Goal: Complete application form

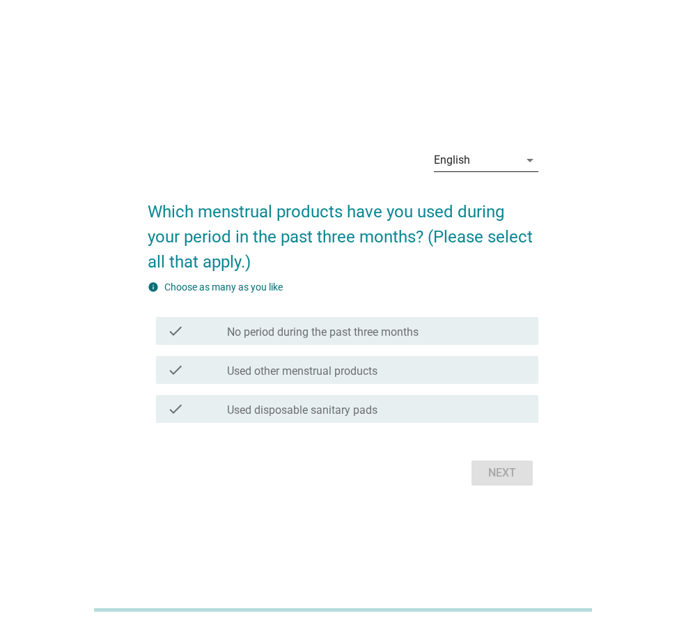
drag, startPoint x: 281, startPoint y: 478, endPoint x: 501, endPoint y: 159, distance: 388.1
click at [501, 159] on div "English" at bounding box center [476, 160] width 85 height 22
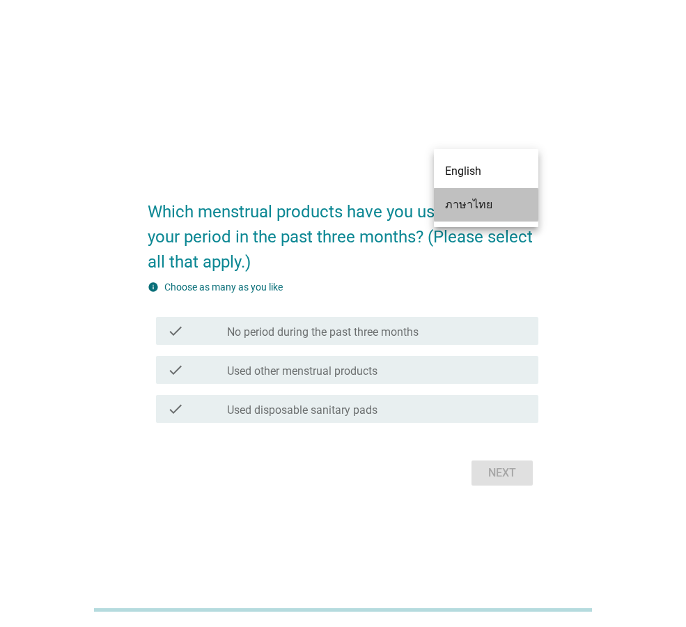
click at [462, 208] on div "ภาษาไทย" at bounding box center [486, 204] width 82 height 17
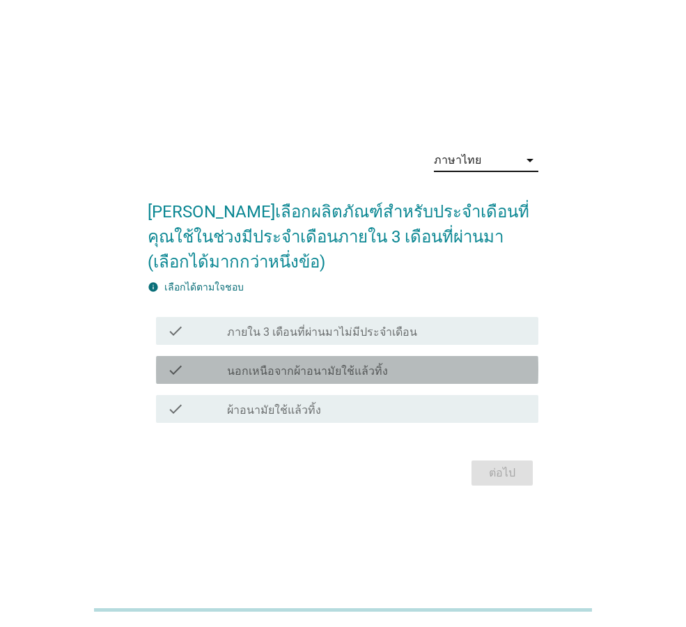
click at [311, 375] on label "นอกเหนือจากผ้าอนามัยใช้แล้วทิ้ง" at bounding box center [307, 371] width 161 height 14
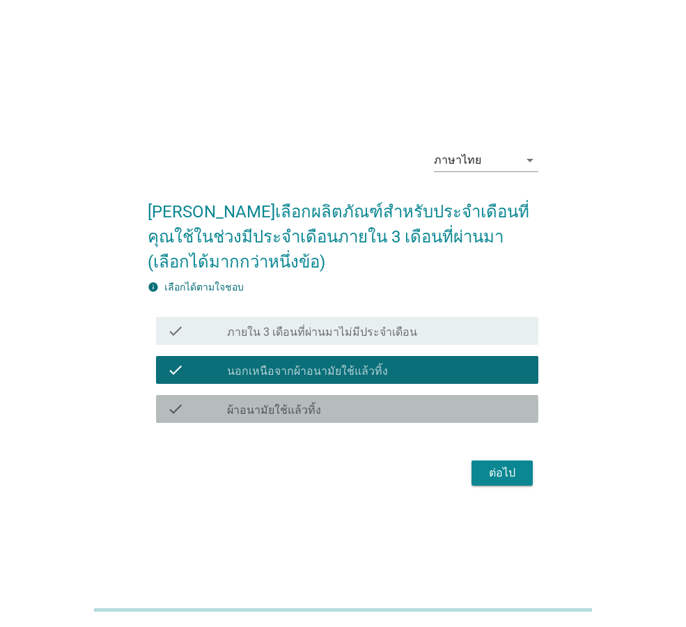
click at [295, 407] on label "ผ้าอนามัยใช้แล้วทิ้ง" at bounding box center [274, 410] width 94 height 14
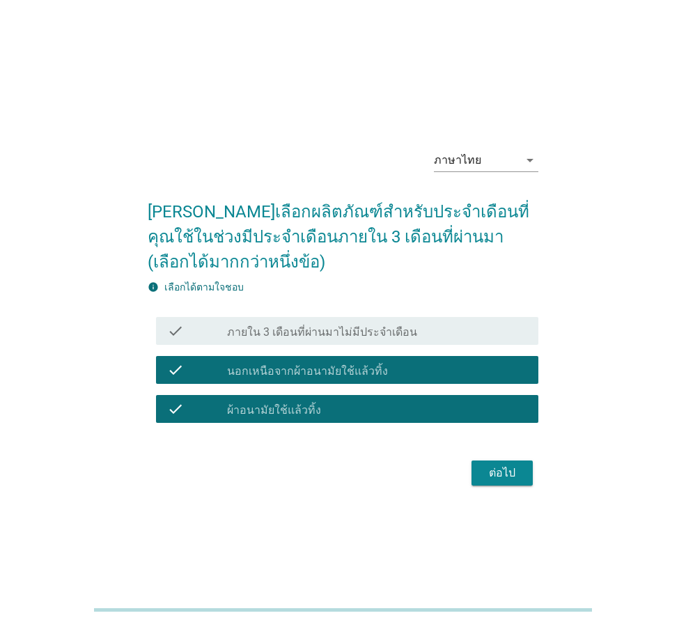
click at [316, 367] on label "นอกเหนือจากผ้าอนามัยใช้แล้วทิ้ง" at bounding box center [307, 371] width 161 height 14
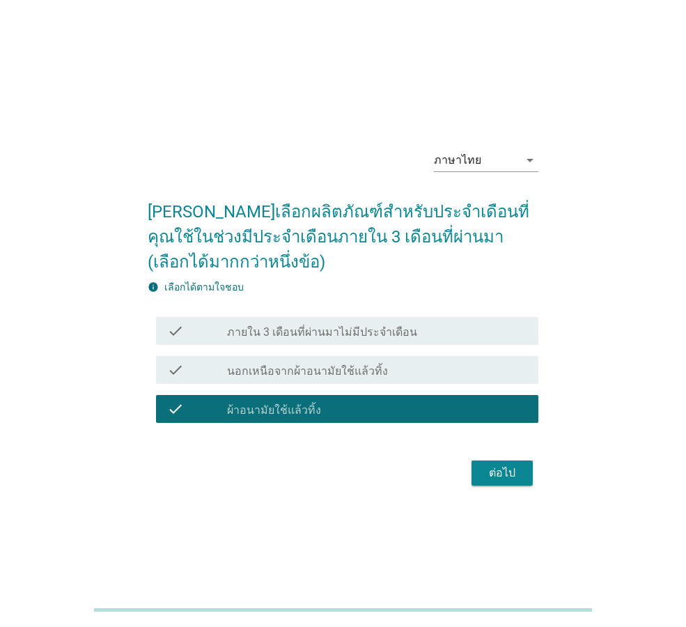
click at [497, 465] on div "ต่อไป" at bounding box center [502, 473] width 39 height 17
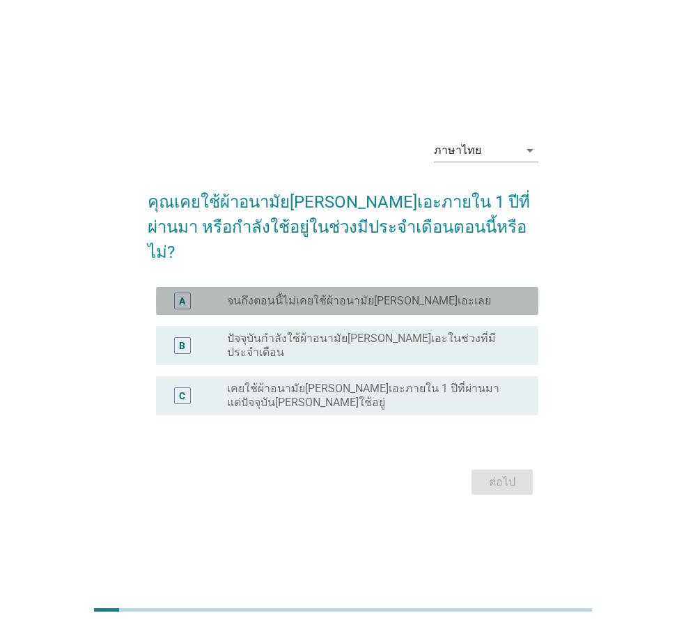
click at [369, 300] on label "จนถึงตอนนี้ไม่เคยใช้ผ้าอนามัยลอรีเอะเลย" at bounding box center [359, 301] width 264 height 14
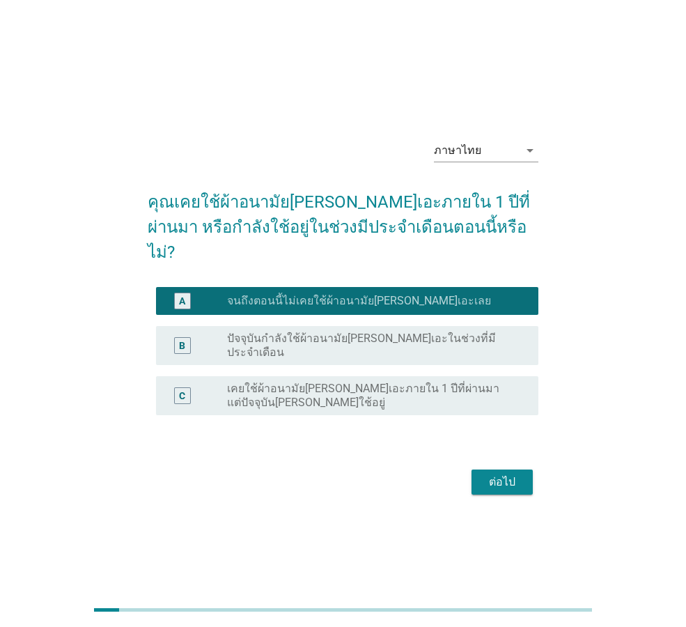
drag, startPoint x: 488, startPoint y: 442, endPoint x: 489, endPoint y: 469, distance: 27.2
click at [489, 448] on form "คุณเคยใช้ผ้าอนามัยลอรีเอะภายใน 1 ปีที่ผ่านมา หรือกำลังใช้อยู่ในช่วงมีประจำเดือน…" at bounding box center [343, 337] width 391 height 323
click at [490, 472] on button "ต่อไป" at bounding box center [502, 481] width 61 height 25
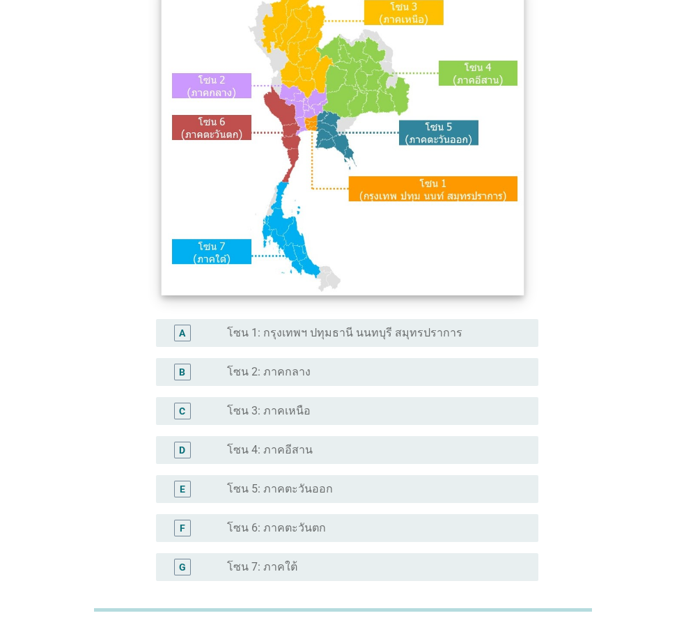
scroll to position [139, 0]
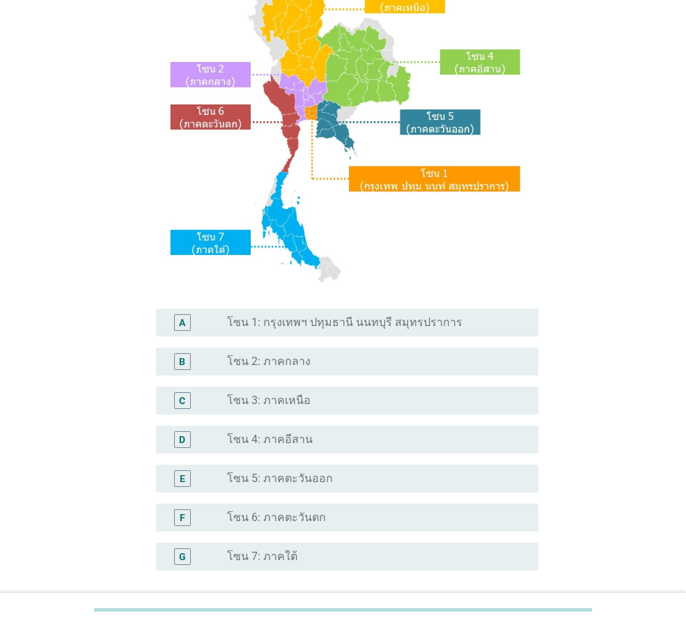
click at [285, 478] on label "โซน 5: ภาคตะวันออก" at bounding box center [280, 479] width 106 height 14
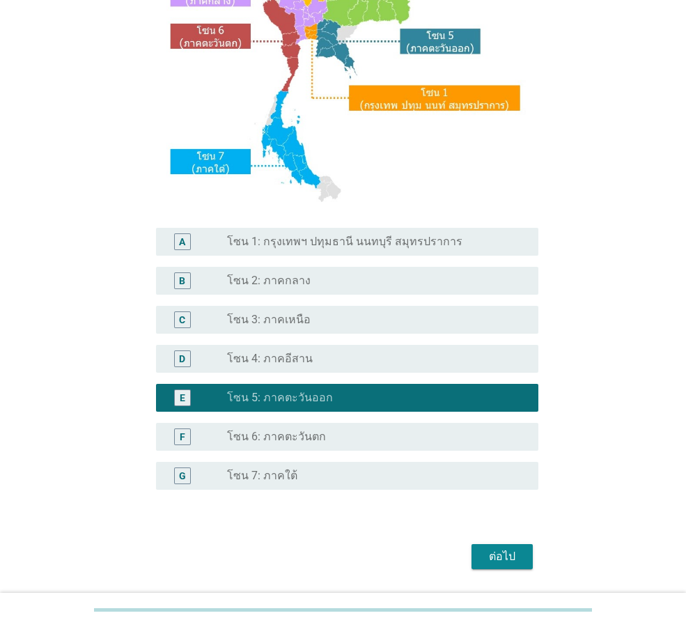
scroll to position [262, 0]
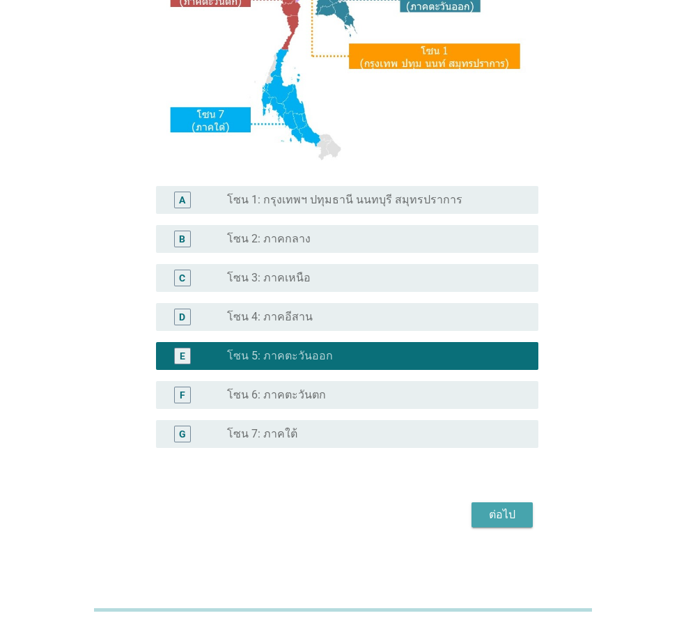
click at [509, 517] on div "ต่อไป" at bounding box center [502, 514] width 39 height 17
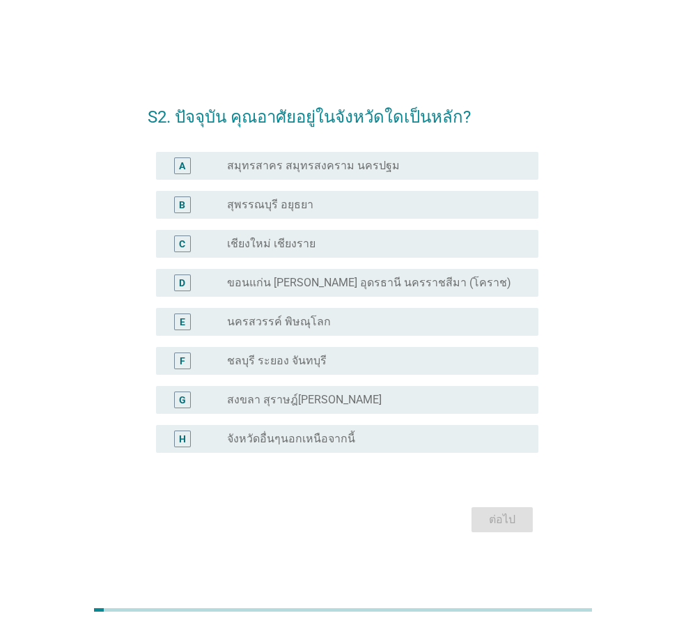
click at [267, 356] on label "ชลบุรี ระยอง จันทบุรี" at bounding box center [277, 361] width 100 height 14
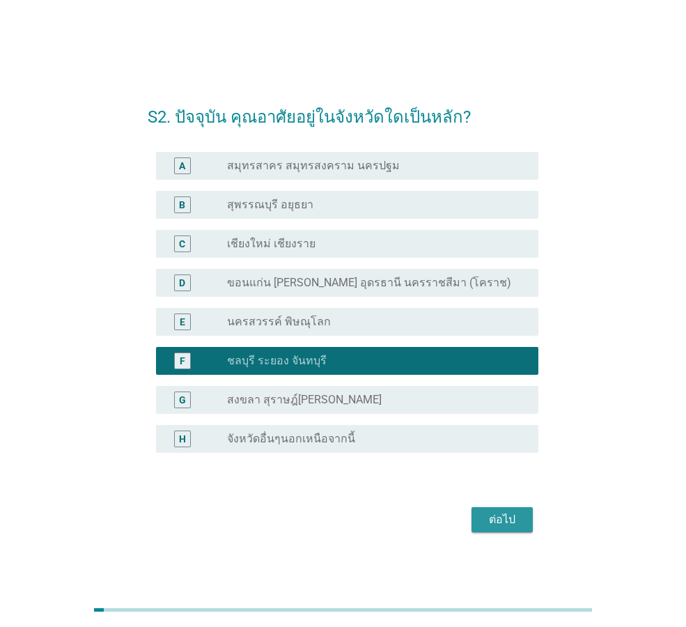
drag, startPoint x: 515, startPoint y: 521, endPoint x: 380, endPoint y: 456, distance: 150.5
click at [380, 464] on form "S2. ปัจจุบัน คุณอาศัยอยู่ในจังหวัดใดเป็นหลัก? A radio_button_unchecked สมุทรสาค…" at bounding box center [343, 314] width 391 height 446
click at [380, 441] on div "radio_button_unchecked จังหวัดอื่นๆนอกเหนือจากนี้" at bounding box center [371, 439] width 289 height 14
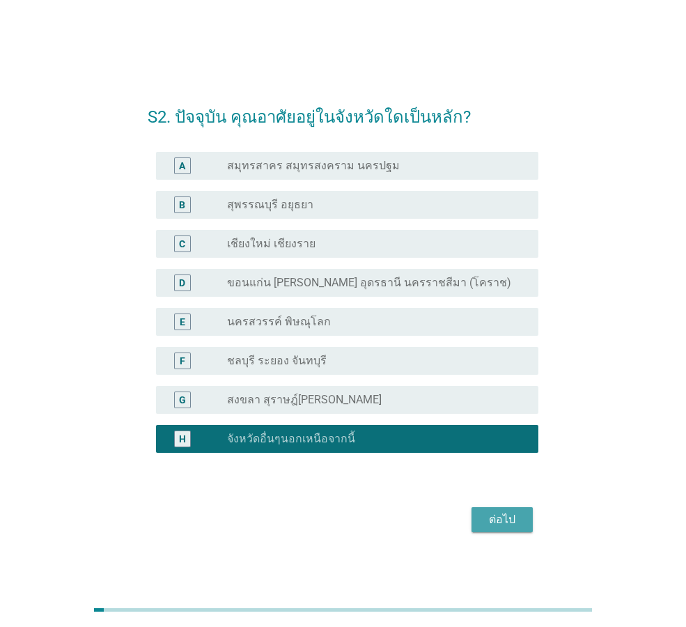
click at [527, 517] on button "ต่อไป" at bounding box center [502, 519] width 61 height 25
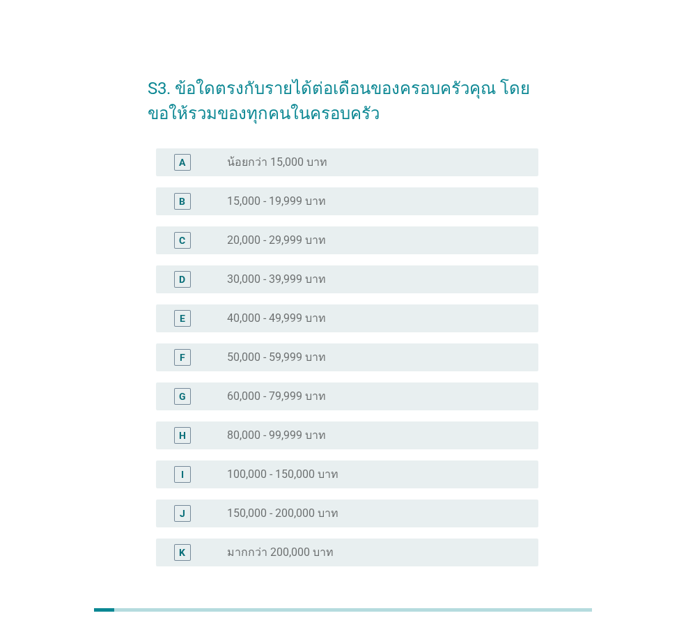
click at [222, 247] on div "C" at bounding box center [197, 240] width 60 height 17
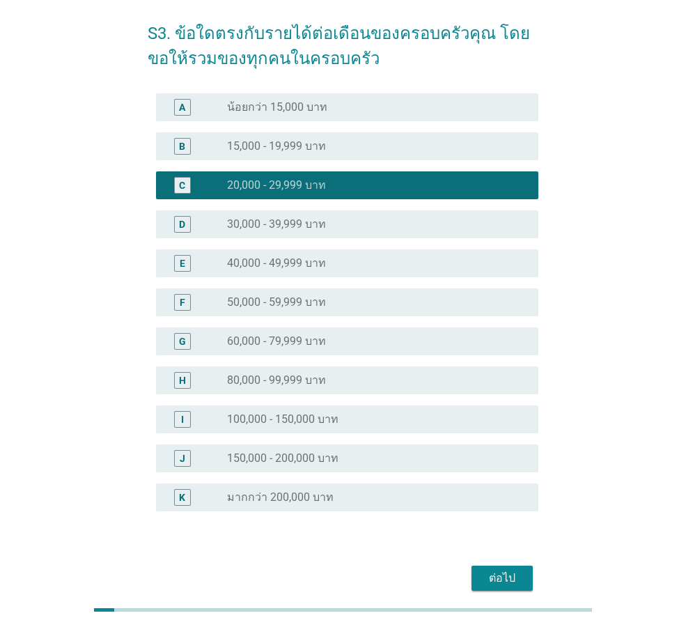
scroll to position [118, 0]
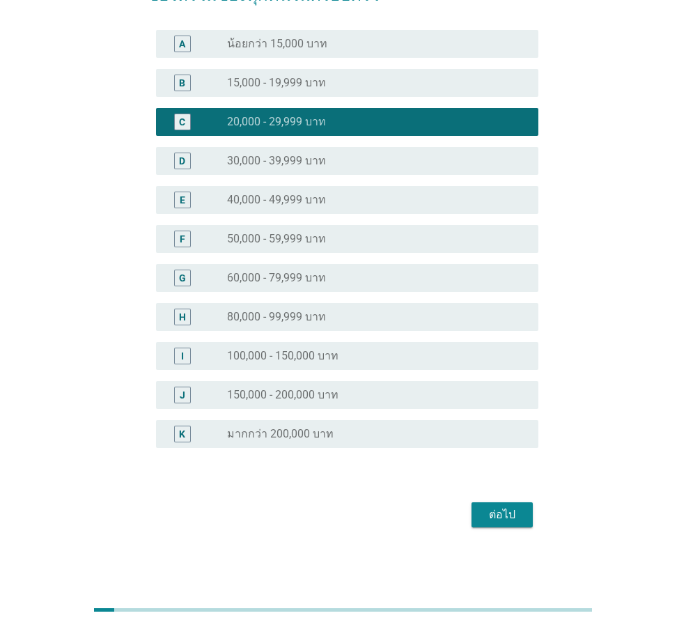
click at [486, 503] on button "ต่อไป" at bounding box center [502, 514] width 61 height 25
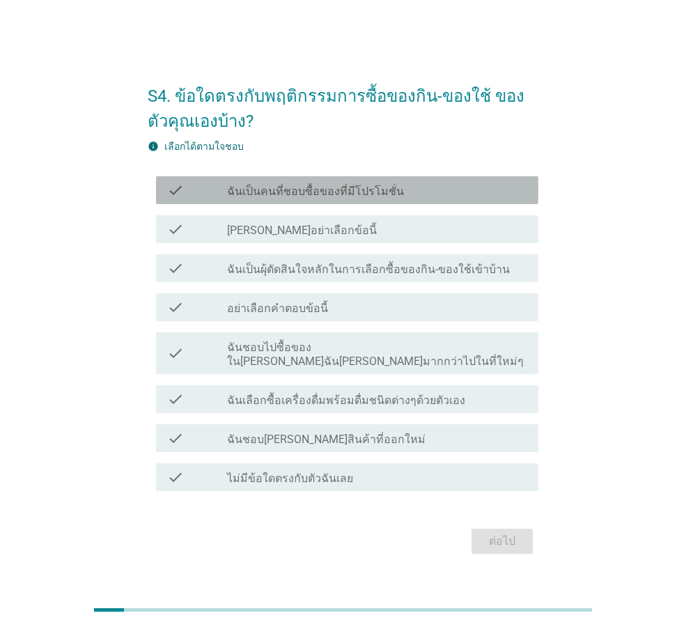
click at [341, 199] on label "ฉันเป็นคนที่ชอบซื้อของที่มีโปรโมชั่น" at bounding box center [315, 192] width 177 height 14
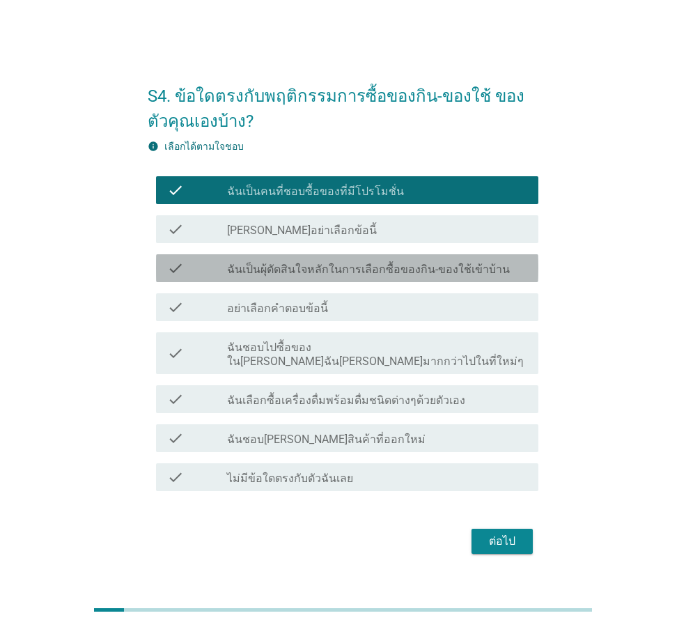
click at [295, 277] on label "ฉันเป็นผุ้ตัดสินใจหลักในการเลือกซื้อของกิน-ของใช้เข้าบ้าน" at bounding box center [368, 270] width 283 height 14
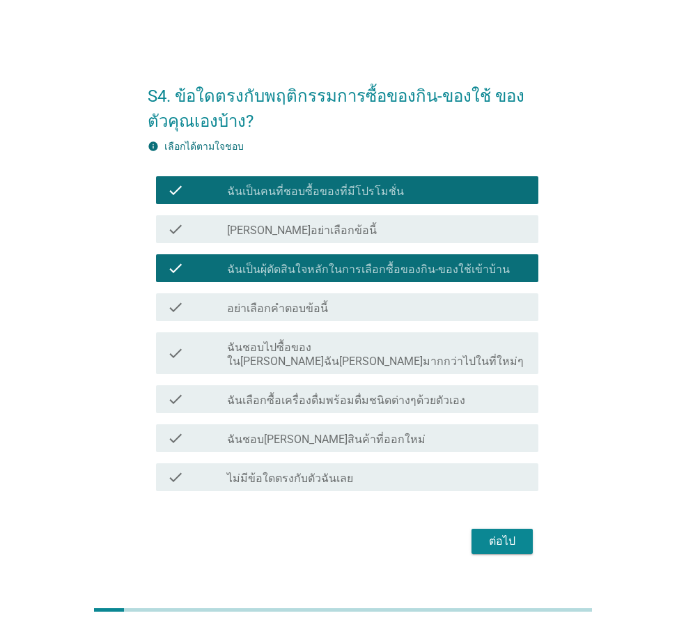
click at [258, 368] on div "check check_box_outline_blank ฉันชอบไปซื้อของใน[PERSON_NAME]ฉัน[PERSON_NAME]มาก…" at bounding box center [343, 353] width 391 height 53
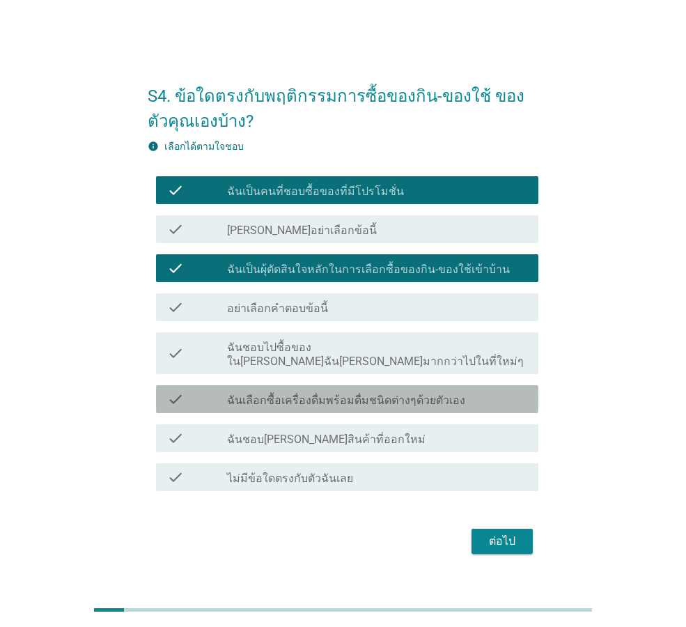
click at [311, 395] on label "ฉันเลือกซื้อเครื่องดื่มพร้อมดื่มชนิดต่างๆด้วยตัวเอง" at bounding box center [346, 401] width 238 height 14
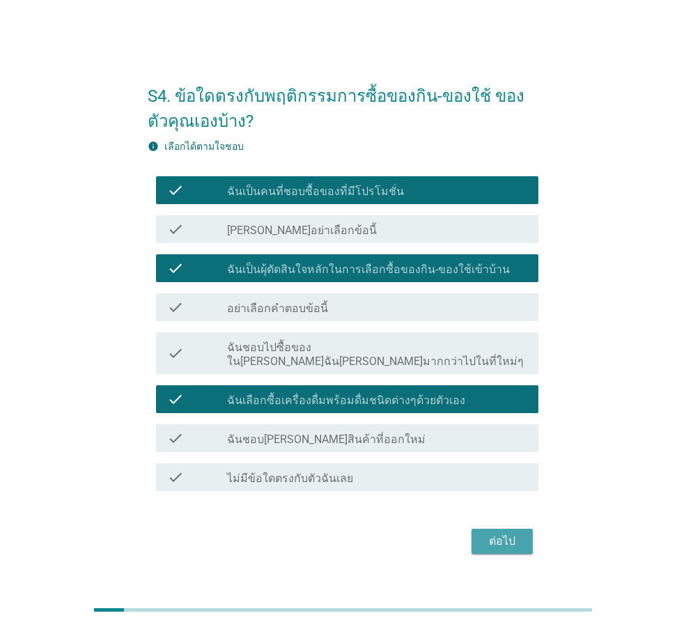
click at [507, 536] on div "ต่อไป" at bounding box center [502, 541] width 39 height 17
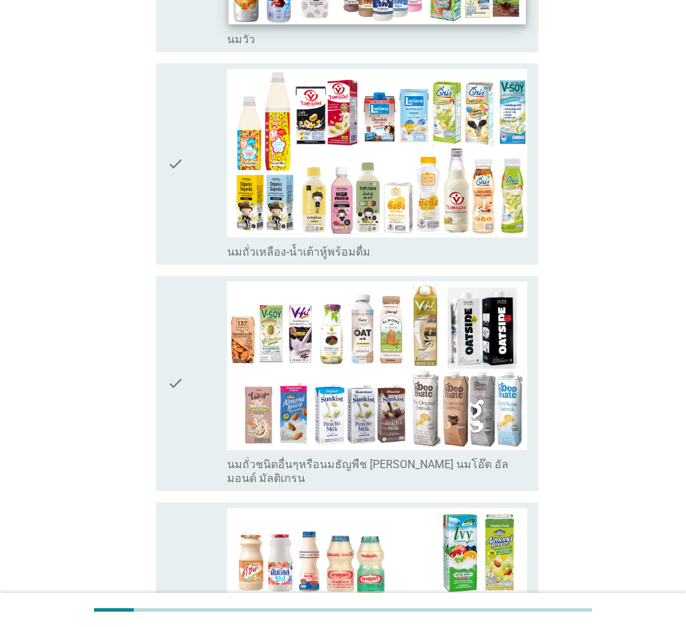
scroll to position [627, 0]
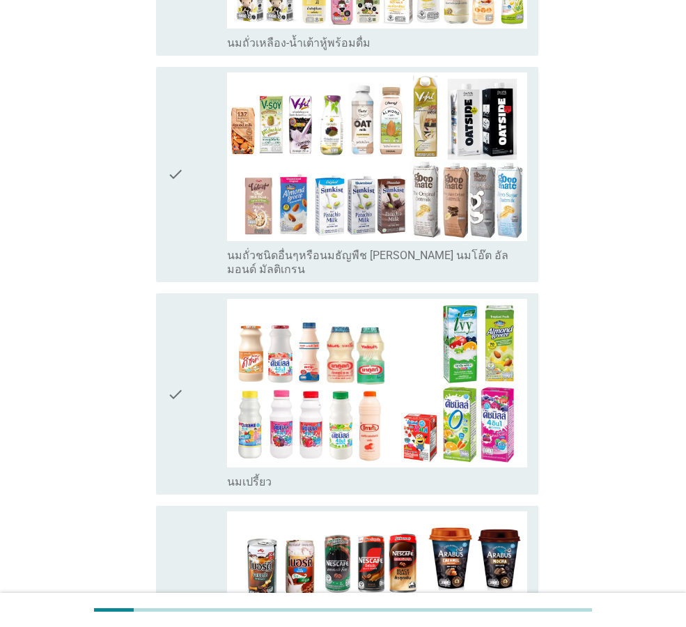
click at [349, 314] on img at bounding box center [377, 383] width 300 height 169
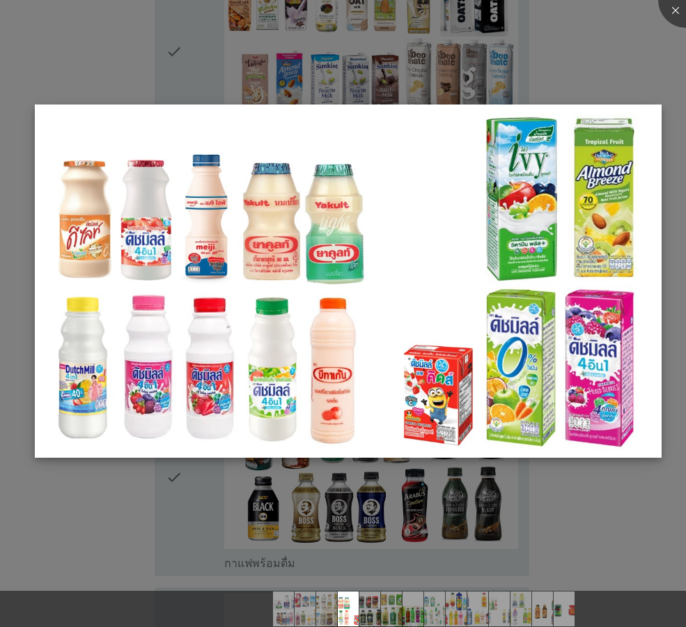
scroll to position [975, 0]
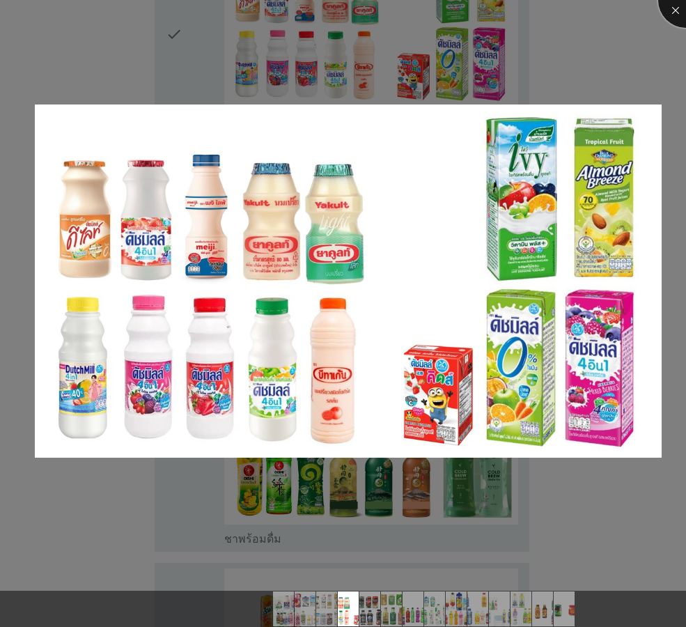
click at [677, 13] on div at bounding box center [686, 0] width 56 height 56
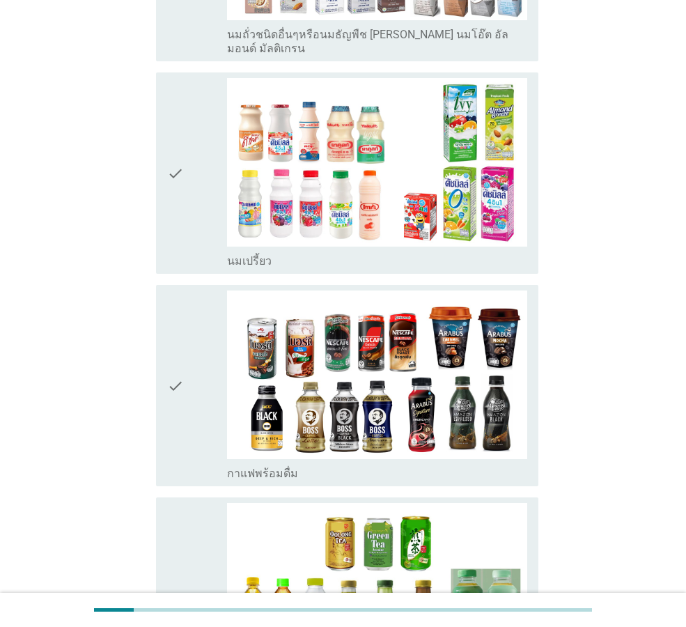
scroll to position [836, 0]
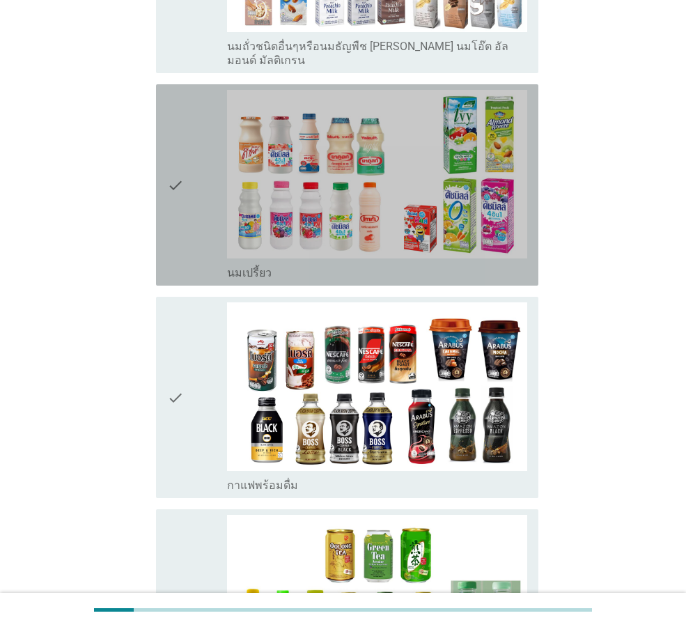
click at [176, 145] on icon "check" at bounding box center [175, 185] width 17 height 190
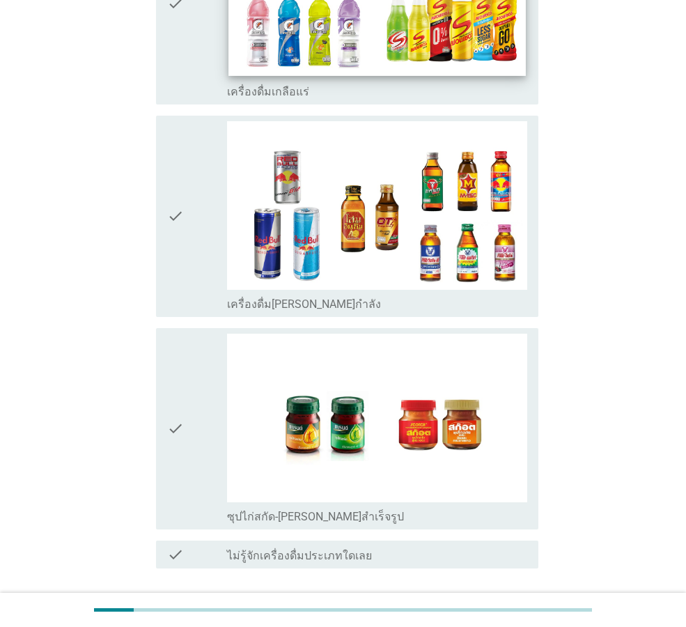
scroll to position [2783, 0]
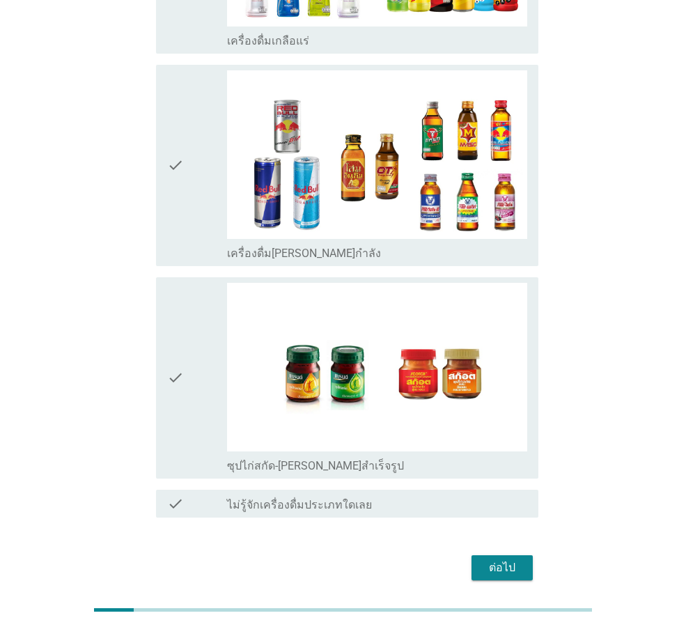
click at [520, 551] on div "ต่อไป" at bounding box center [343, 567] width 391 height 33
click at [518, 559] on div "ต่อไป" at bounding box center [502, 567] width 39 height 17
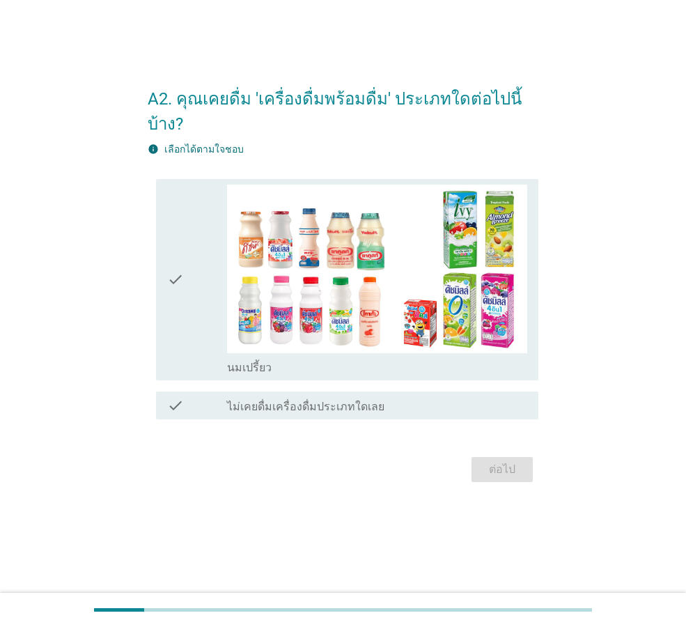
scroll to position [0, 0]
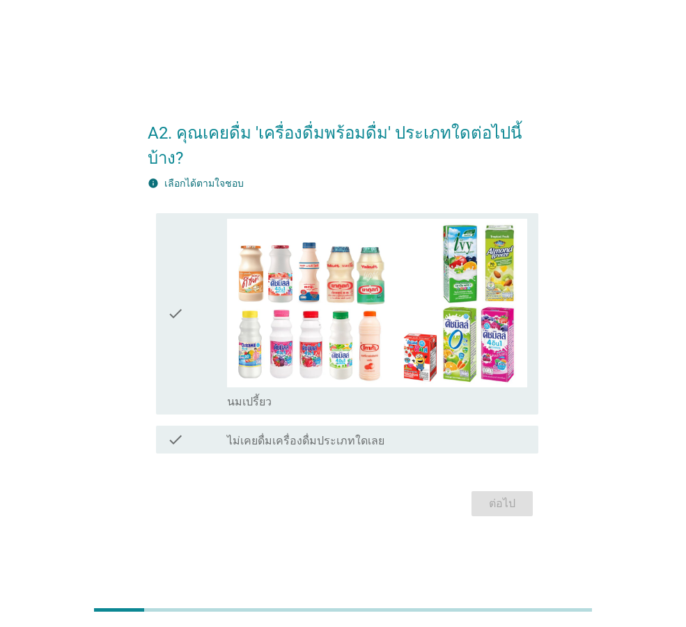
click at [171, 297] on icon "check" at bounding box center [175, 314] width 17 height 190
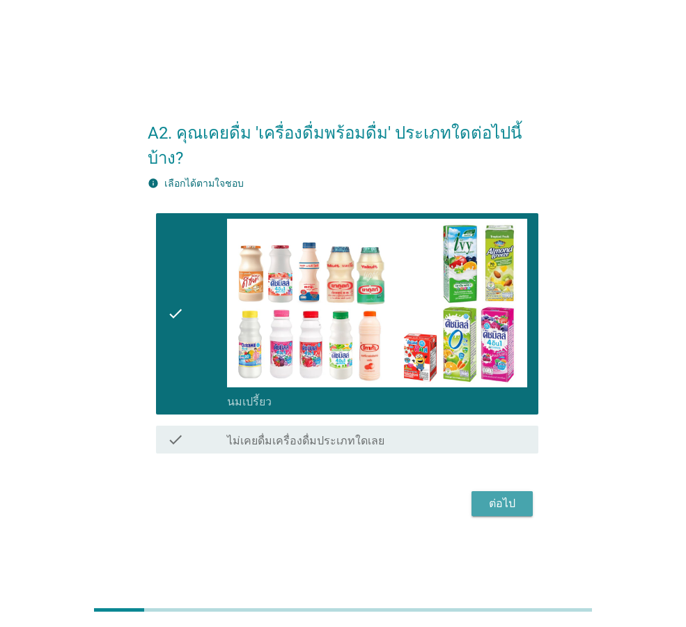
click at [495, 495] on div "ต่อไป" at bounding box center [502, 503] width 39 height 17
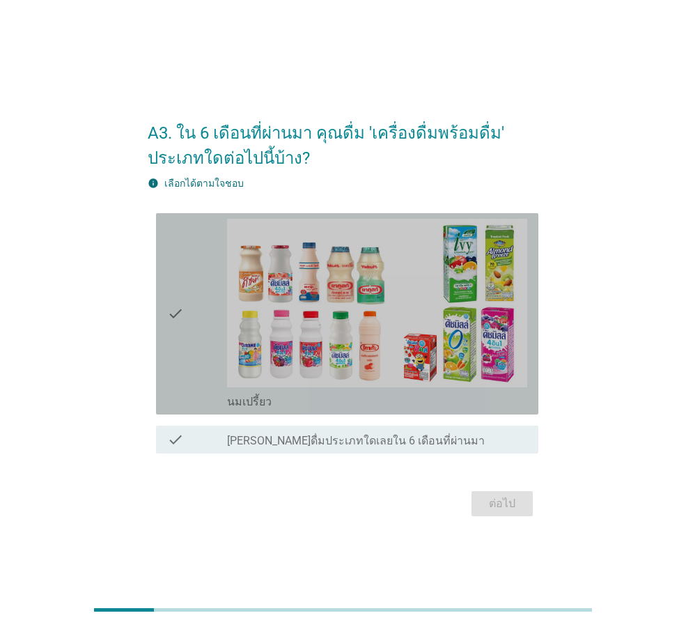
click at [173, 311] on icon "check" at bounding box center [175, 314] width 17 height 190
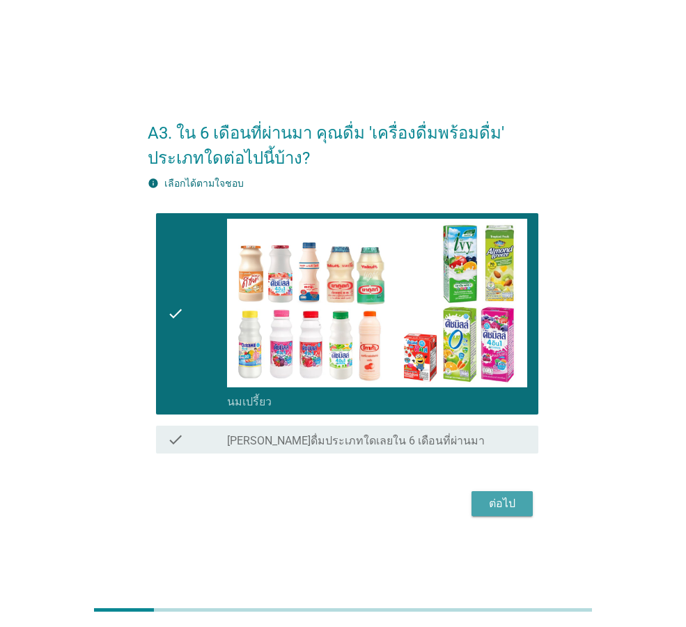
click at [522, 499] on button "ต่อไป" at bounding box center [502, 503] width 61 height 25
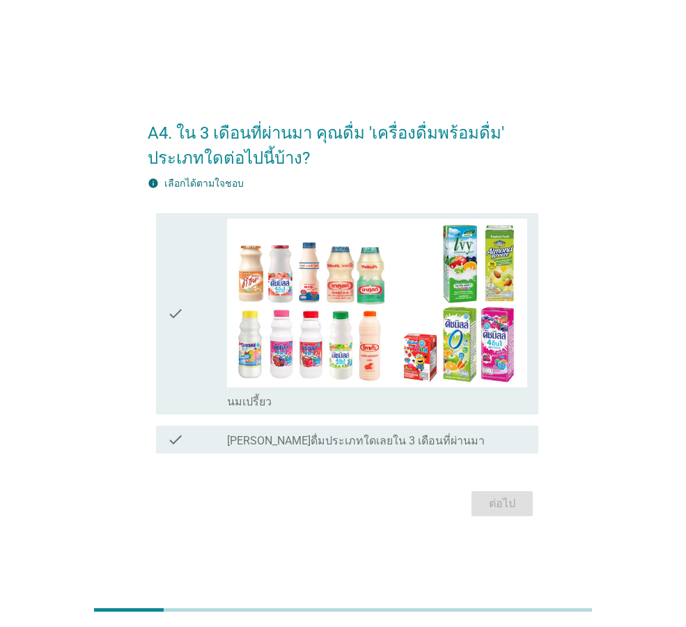
click at [172, 316] on icon "check" at bounding box center [175, 314] width 17 height 190
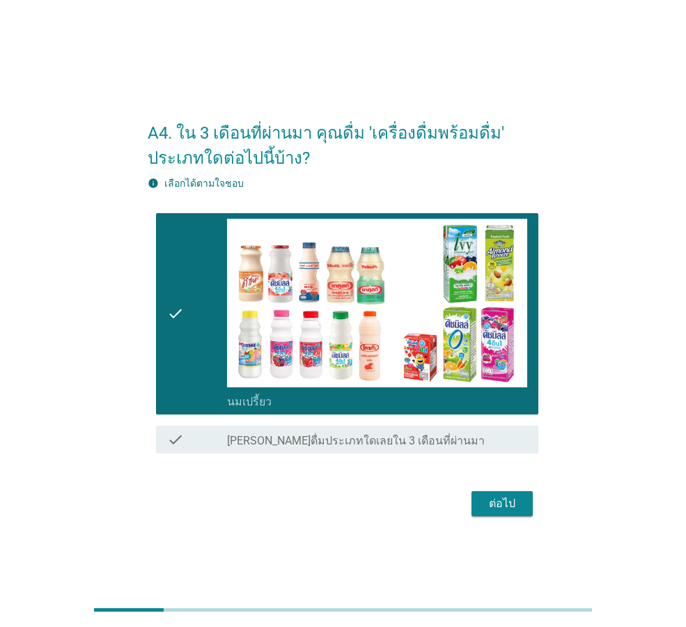
click at [492, 510] on div "ต่อไป" at bounding box center [502, 503] width 39 height 17
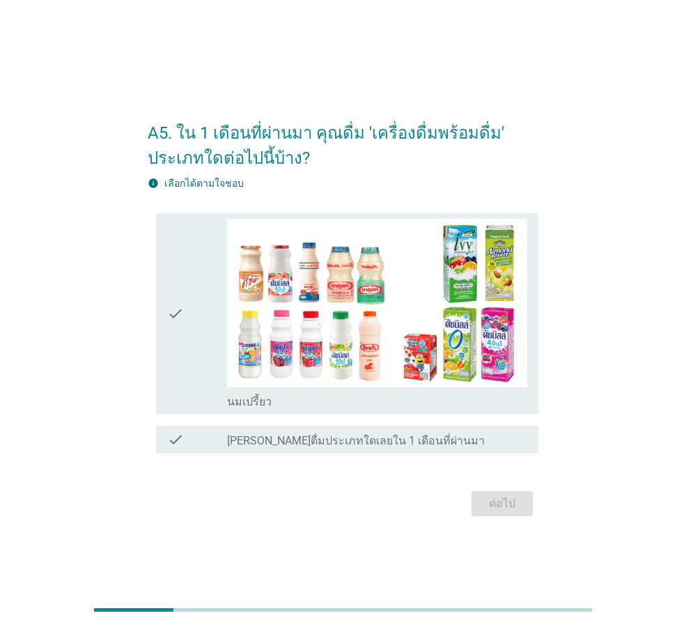
click at [166, 311] on div "check check_box_outline_blank นมเปรี้ยว" at bounding box center [347, 313] width 382 height 201
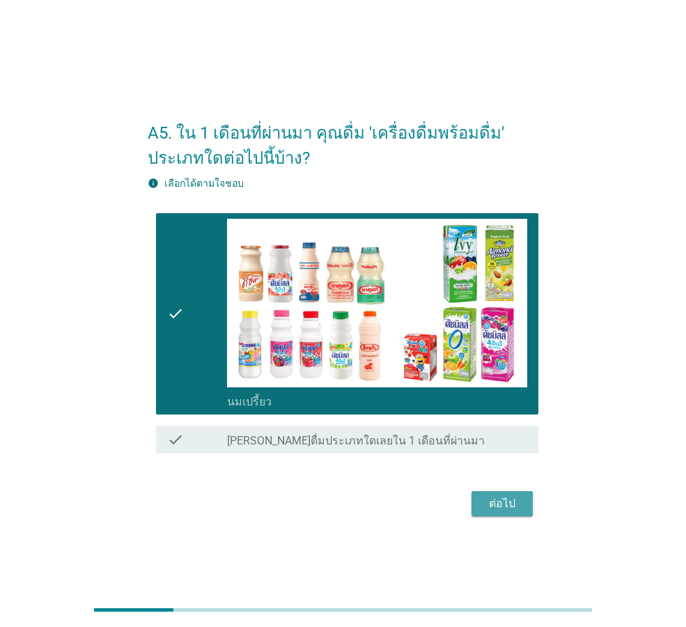
click at [511, 511] on div "ต่อไป" at bounding box center [502, 503] width 39 height 17
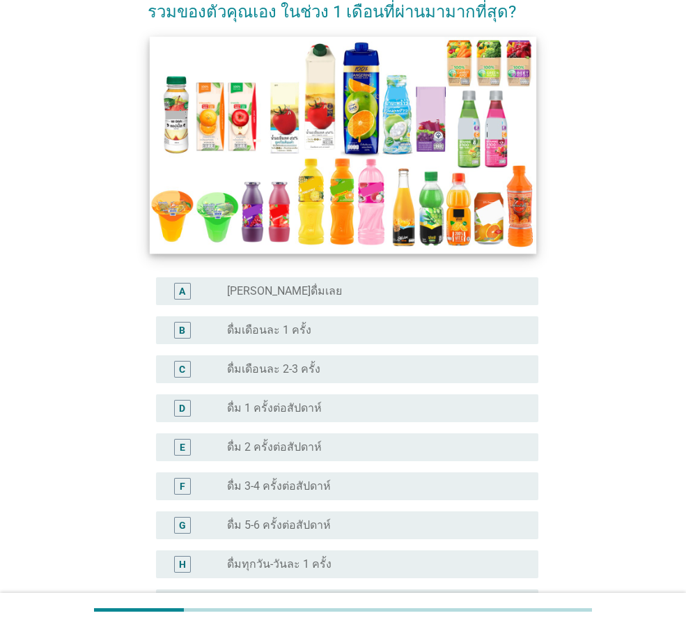
scroll to position [209, 0]
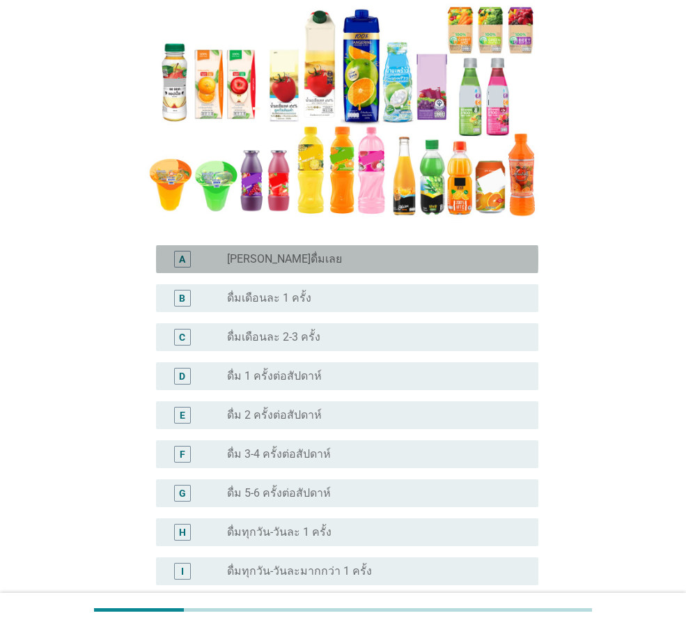
click at [263, 256] on label "[PERSON_NAME]ดื่มเลย" at bounding box center [284, 259] width 115 height 14
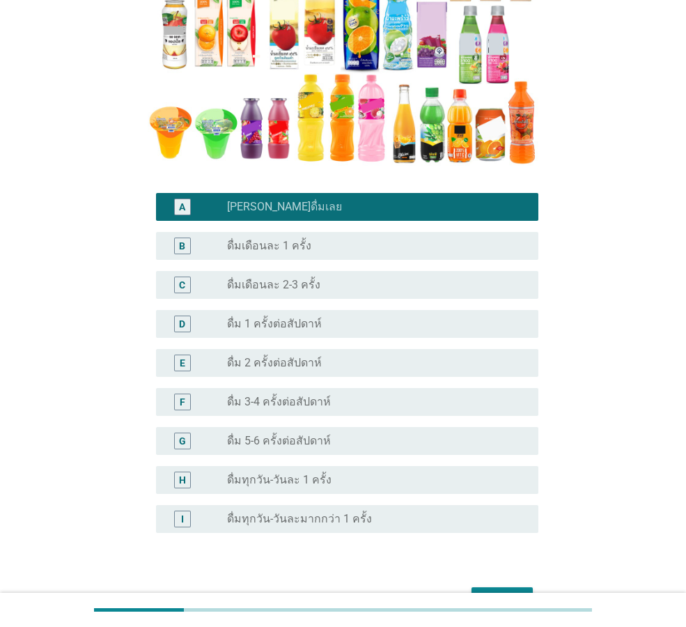
scroll to position [346, 0]
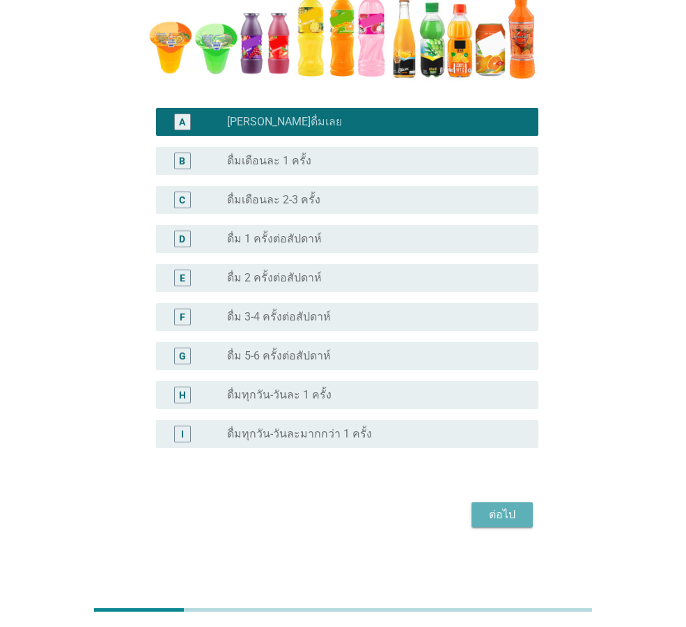
click at [505, 527] on button "ต่อไป" at bounding box center [502, 514] width 61 height 25
